Goal: Complete application form

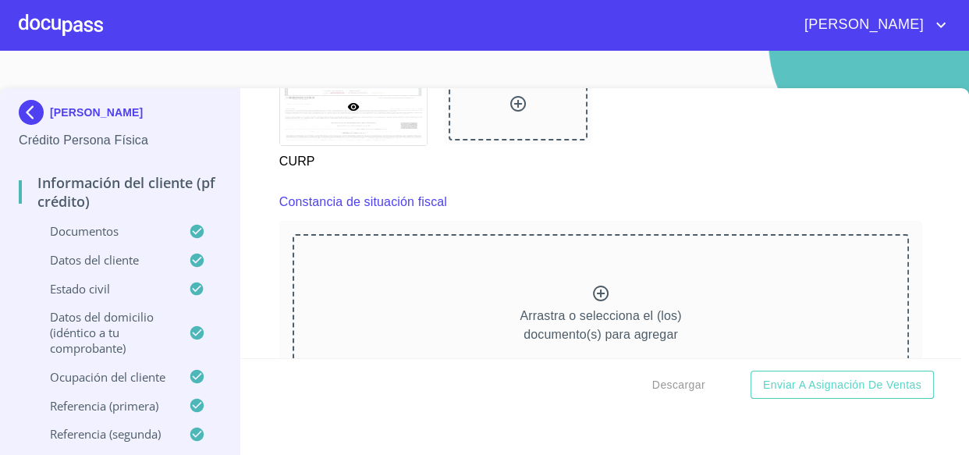
scroll to position [3546, 0]
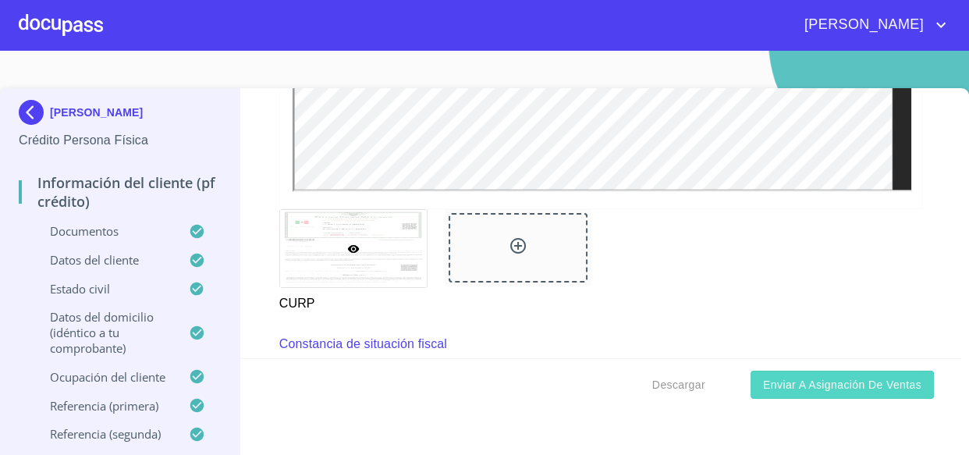
click at [815, 390] on span "Enviar a Asignación de Ventas" at bounding box center [842, 385] width 158 height 20
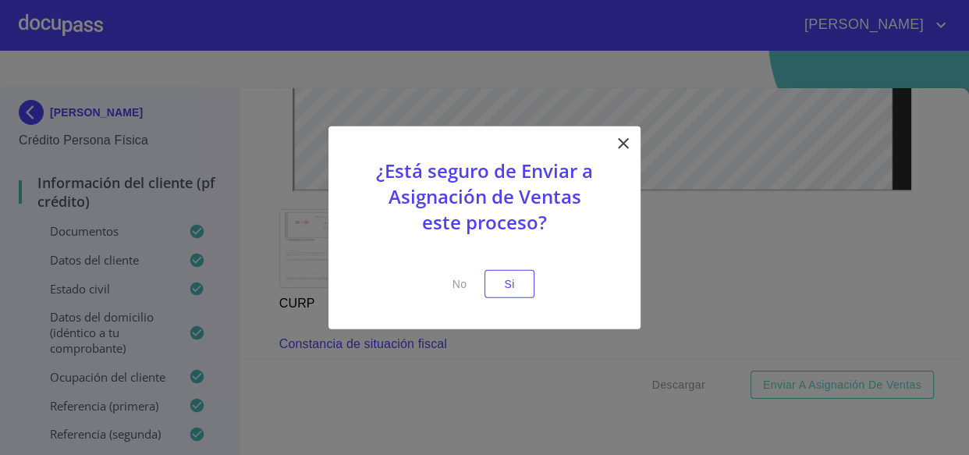
click at [536, 279] on div "¿Está seguro de Enviar a Asignación de Ventas este proceso? No Si" at bounding box center [484, 228] width 312 height 204
click at [516, 279] on span "Si" at bounding box center [509, 284] width 25 height 20
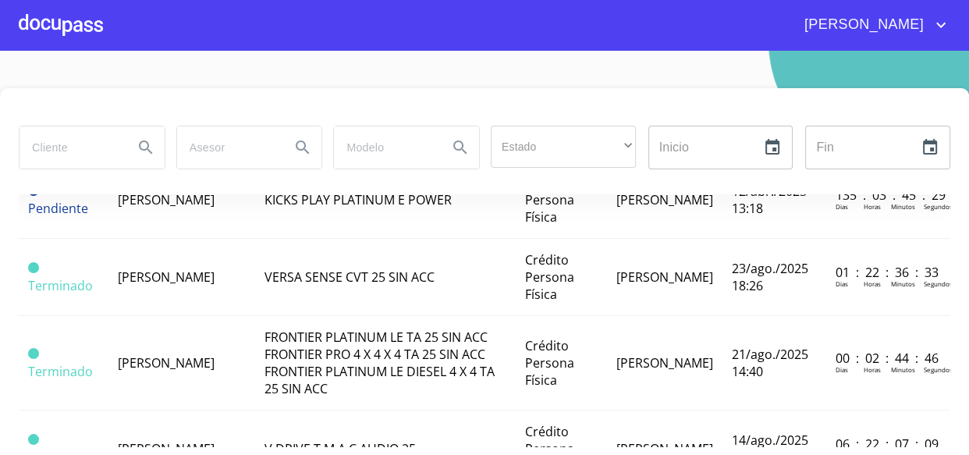
scroll to position [283, 0]
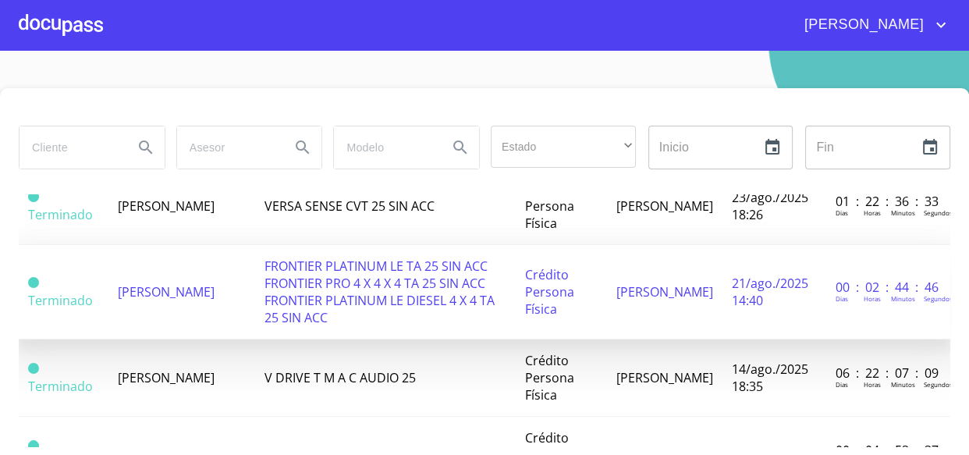
click at [266, 339] on td "FRONTIER PLATINUM LE TA 25 SIN ACC FRONTIER PRO 4 X 4 X 4 TA 25 SIN ACC FRONTIE…" at bounding box center [385, 292] width 261 height 94
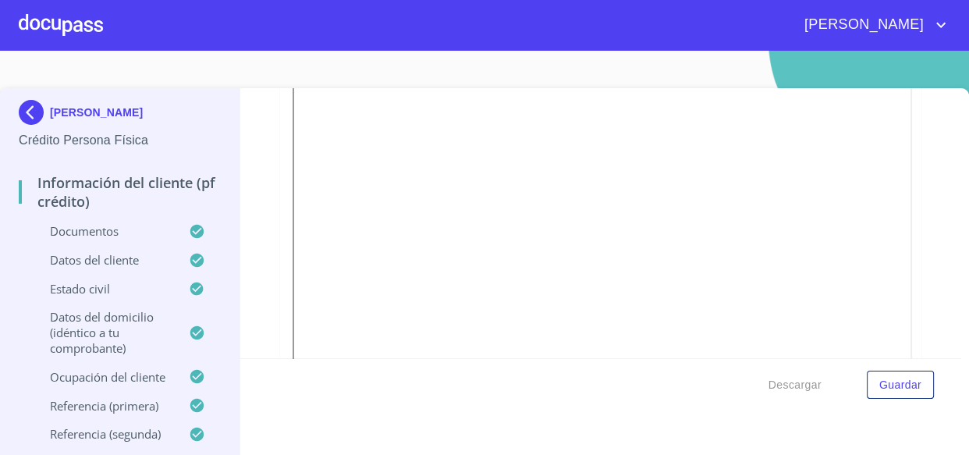
scroll to position [496, 0]
click at [917, 242] on div "Información del cliente (PF crédito) Documentos Documento de identificación   *…" at bounding box center [600, 223] width 721 height 270
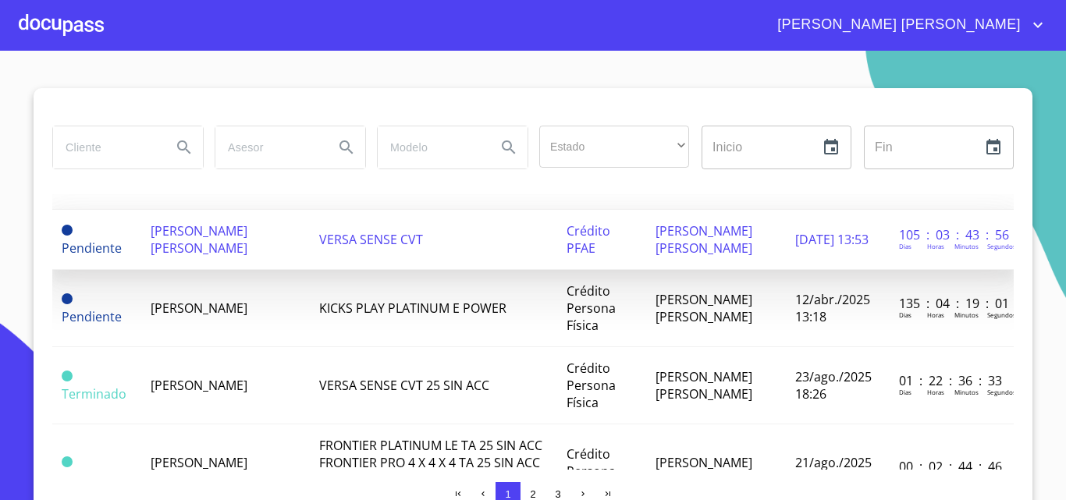
scroll to position [312, 0]
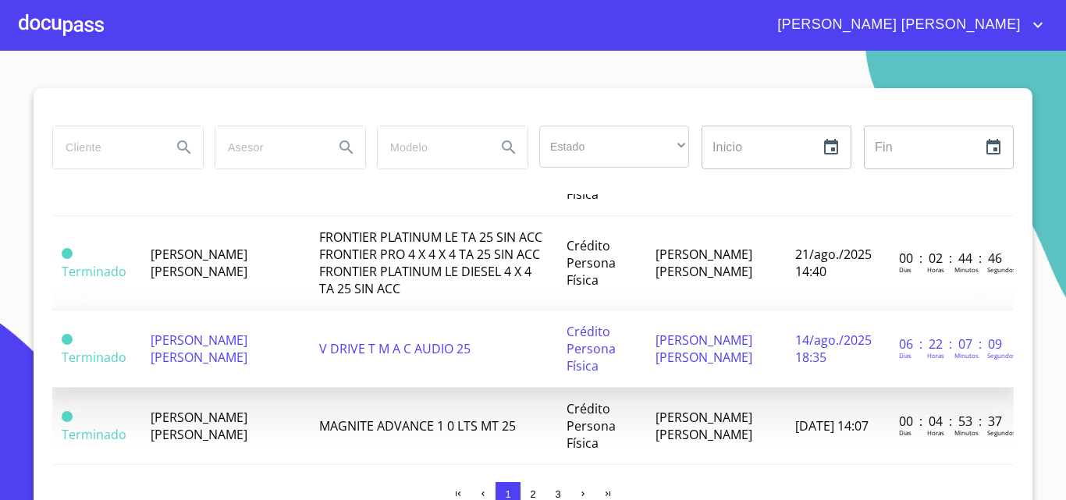
click at [335, 357] on span "V DRIVE T M A C AUDIO 25" at bounding box center [394, 348] width 151 height 17
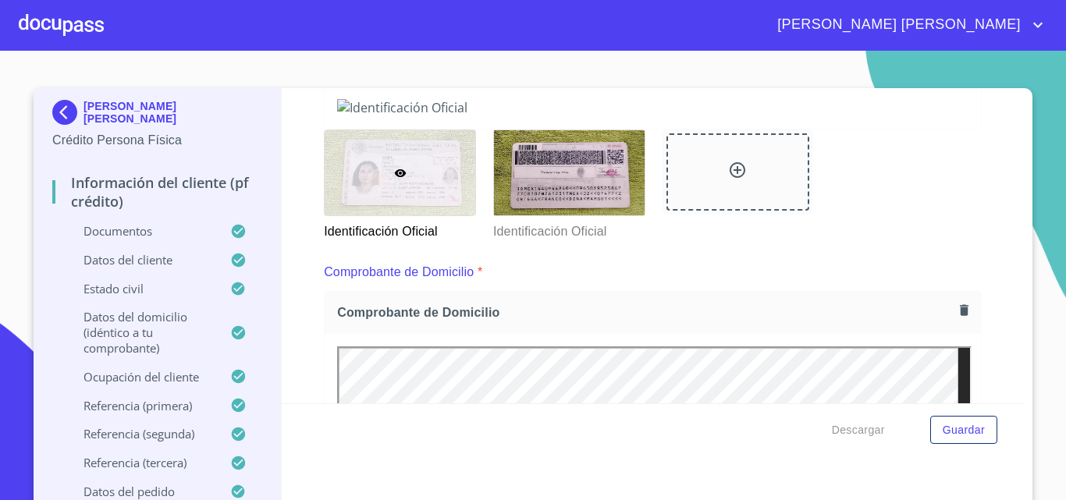
scroll to position [128, 0]
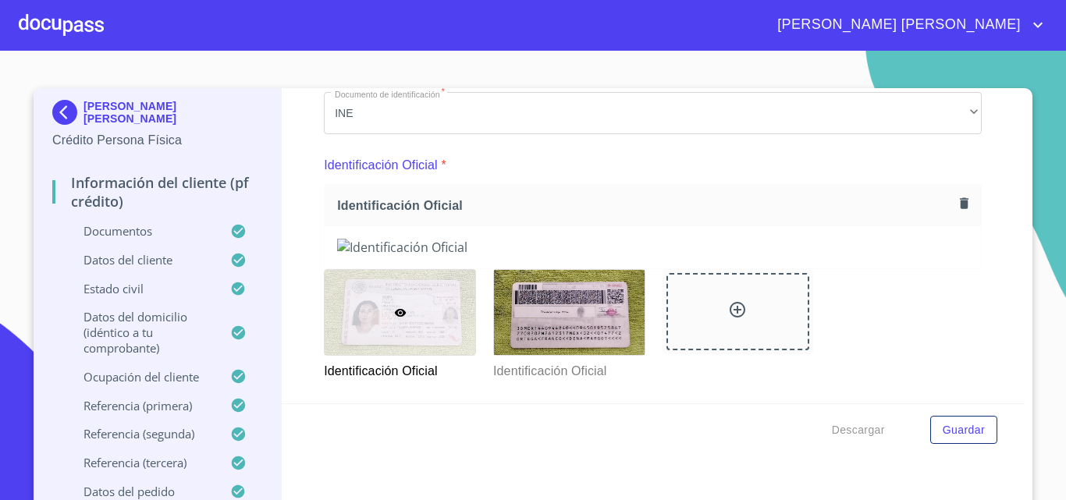
click at [877, 256] on img at bounding box center [652, 247] width 631 height 17
click at [775, 256] on img at bounding box center [652, 247] width 631 height 17
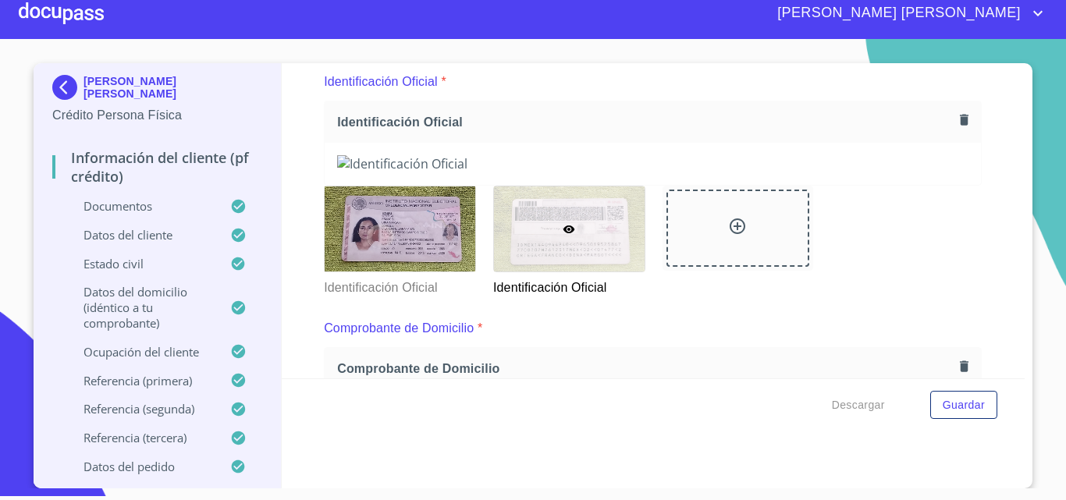
click at [50, 9] on div at bounding box center [61, 13] width 85 height 50
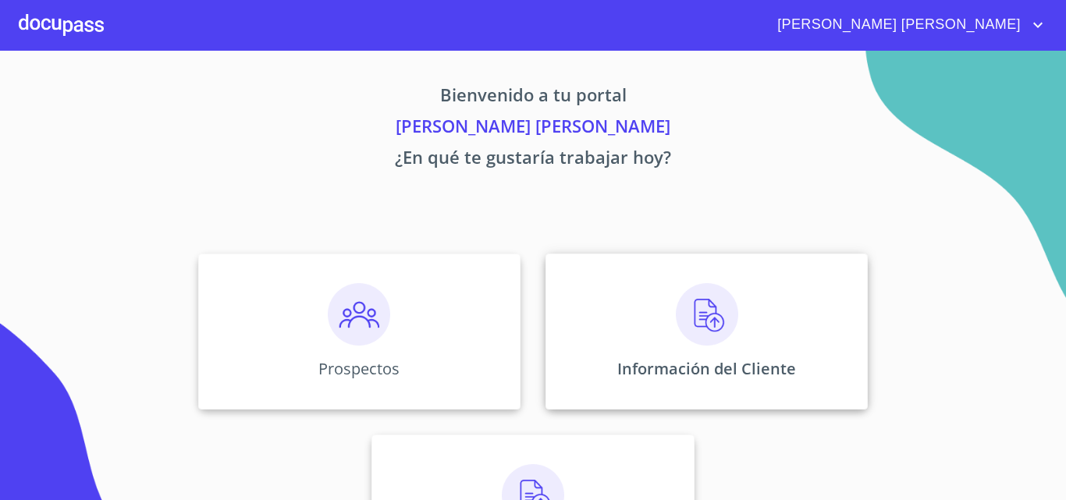
click at [728, 338] on img at bounding box center [707, 314] width 62 height 62
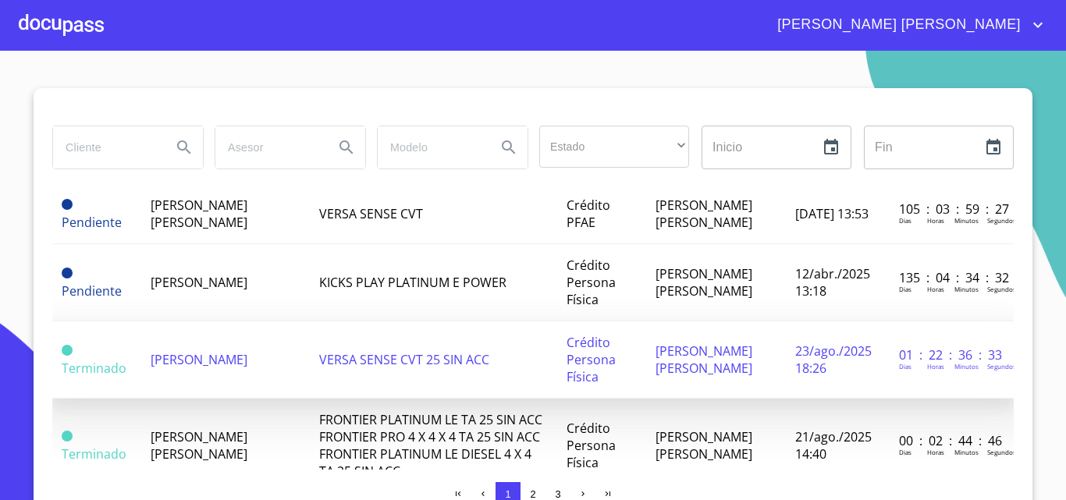
scroll to position [156, 0]
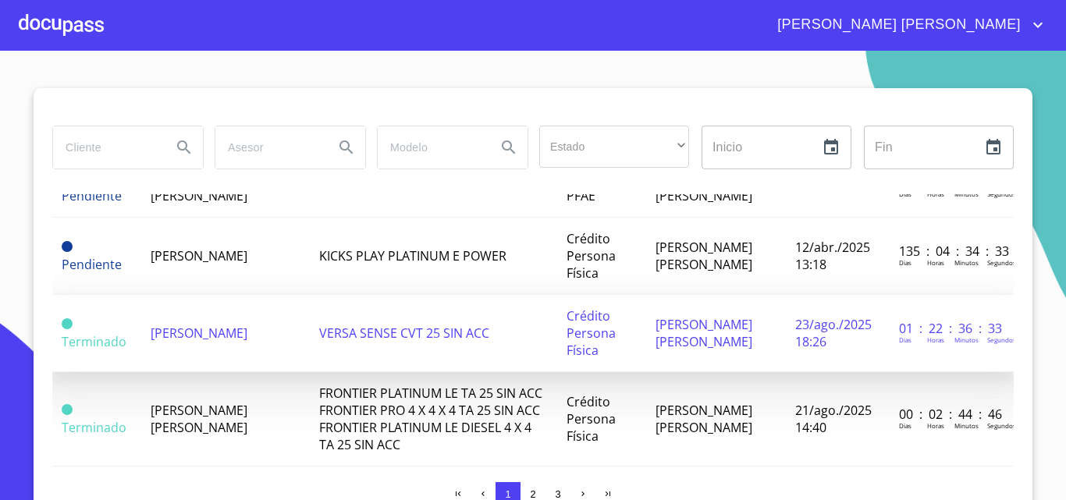
click at [284, 328] on td "[PERSON_NAME]" at bounding box center [225, 333] width 169 height 77
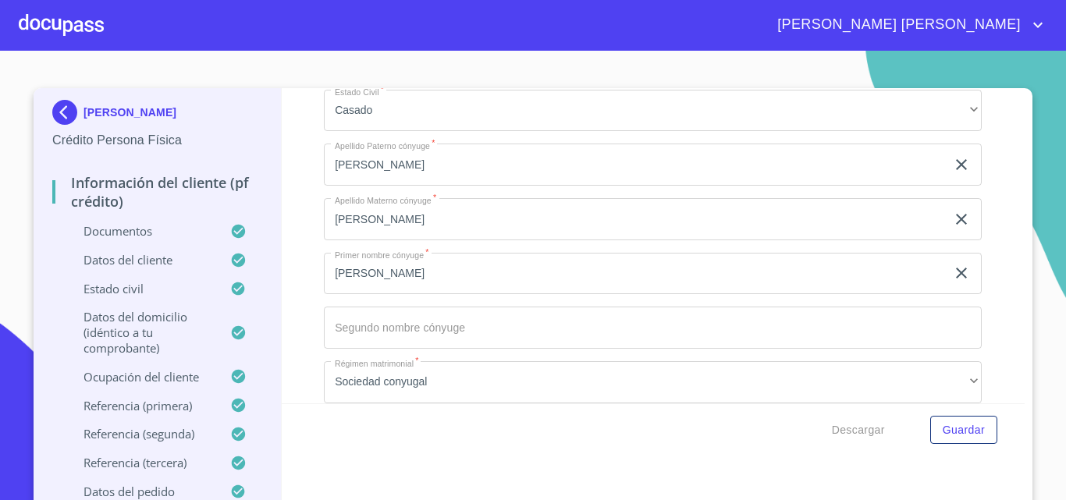
scroll to position [4801, 0]
